Goal: Task Accomplishment & Management: Manage account settings

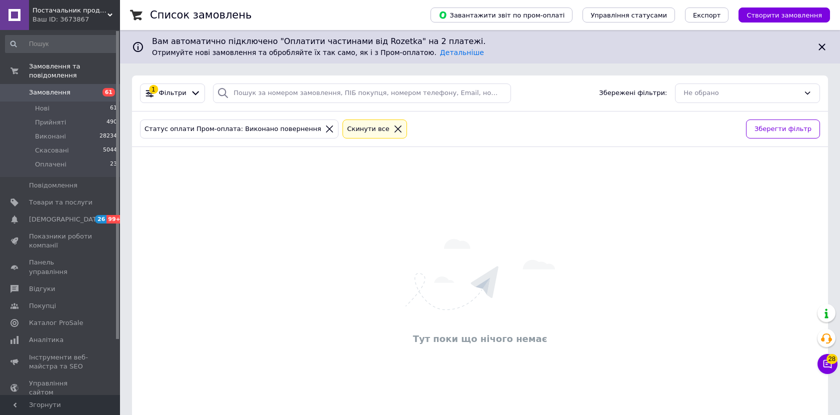
click at [62, 16] on div "Ваш ID: 3673867" at bounding box center [77, 19] width 88 height 9
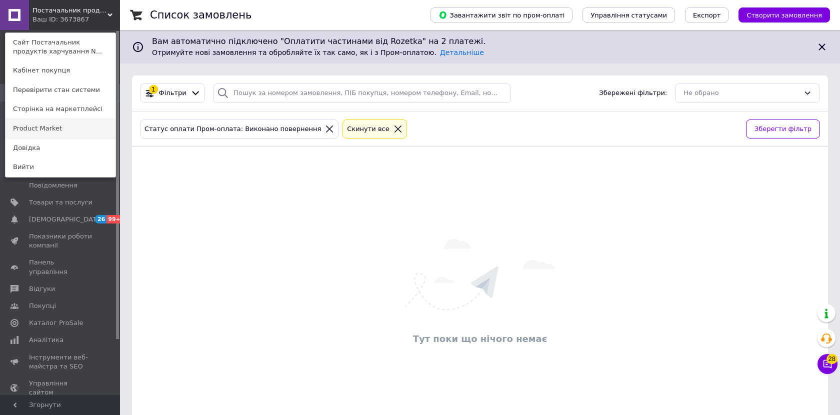
click at [69, 129] on link "Product Market" at bounding box center [61, 128] width 110 height 19
